Goal: Information Seeking & Learning: Learn about a topic

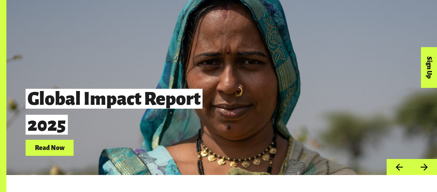
scroll to position [1344, 0]
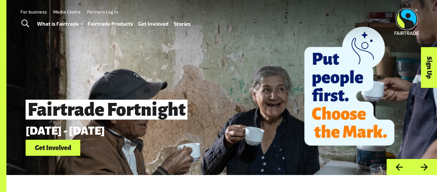
click at [117, 24] on link "Fairtrade Products" at bounding box center [110, 23] width 45 height 9
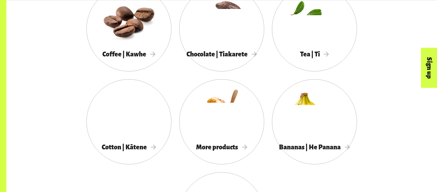
scroll to position [607, 0]
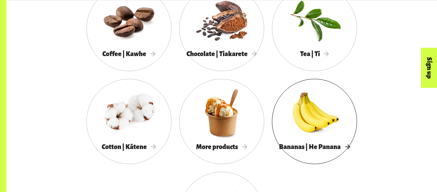
click at [335, 106] on div at bounding box center [314, 112] width 85 height 55
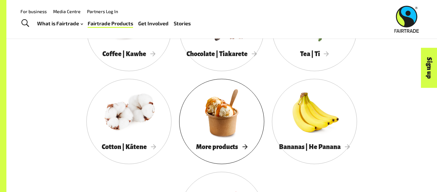
click at [219, 141] on div "More products" at bounding box center [221, 146] width 85 height 13
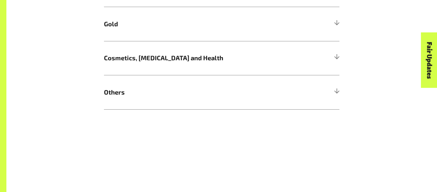
scroll to position [535, 0]
click at [204, 101] on h5 "Others" at bounding box center [221, 91] width 235 height 34
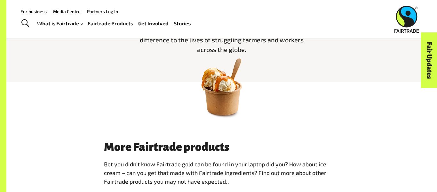
scroll to position [0, 0]
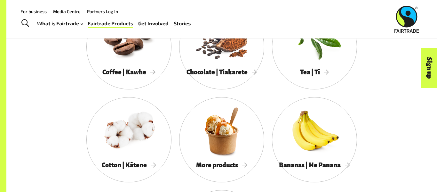
scroll to position [588, 0]
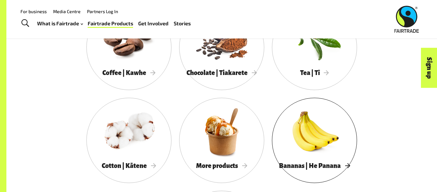
click at [315, 117] on div at bounding box center [314, 131] width 85 height 55
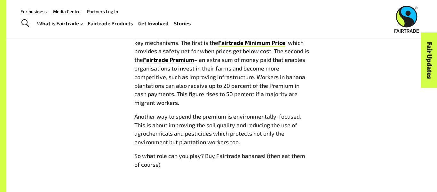
scroll to position [578, 0]
